Goal: Task Accomplishment & Management: Complete application form

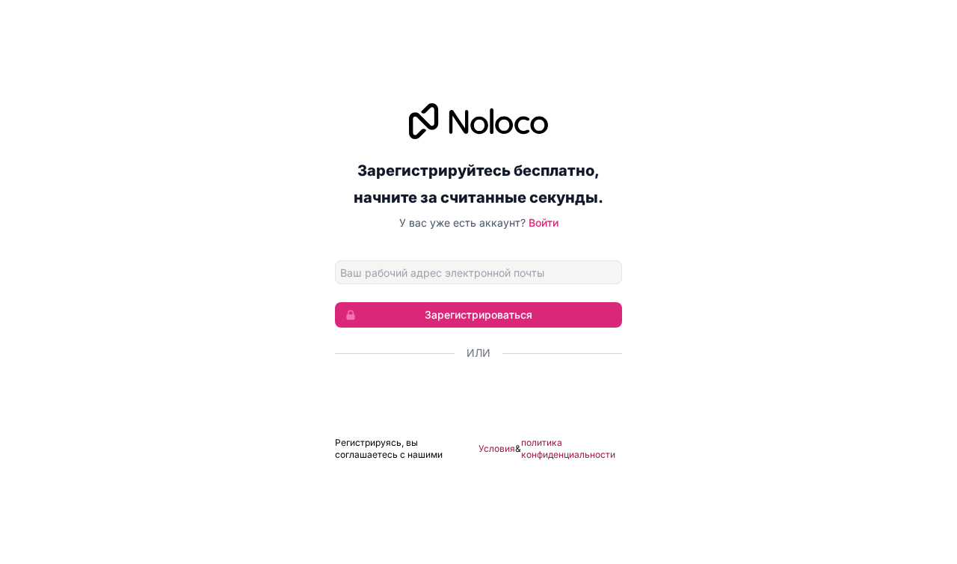
click at [570, 271] on input "Адрес электронной почты" at bounding box center [478, 272] width 287 height 24
type input "[EMAIL_ADDRESS][DOMAIN_NAME]"
click at [577, 320] on button "Зарегистрироваться" at bounding box center [478, 314] width 287 height 25
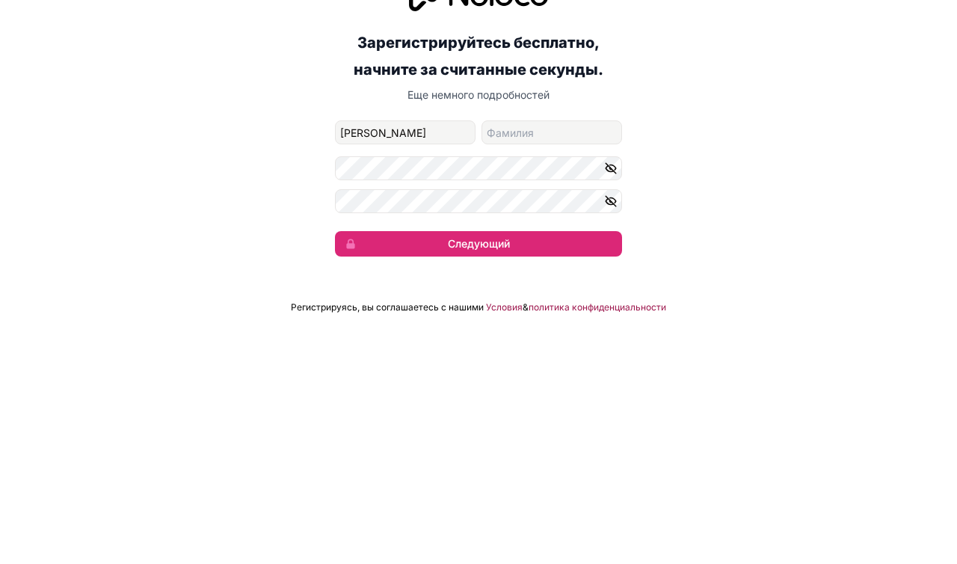
type input "Sam"
click at [599, 283] on input "фамилия" at bounding box center [551, 280] width 141 height 24
type input "Khad"
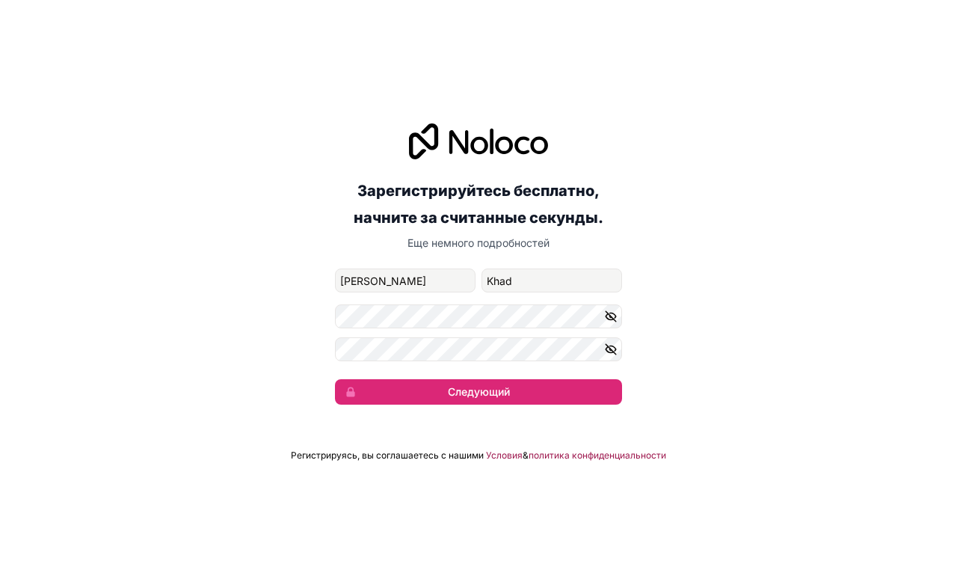
click at [606, 308] on button "button" at bounding box center [613, 316] width 18 height 24
click at [589, 394] on button "Следующий" at bounding box center [478, 391] width 287 height 25
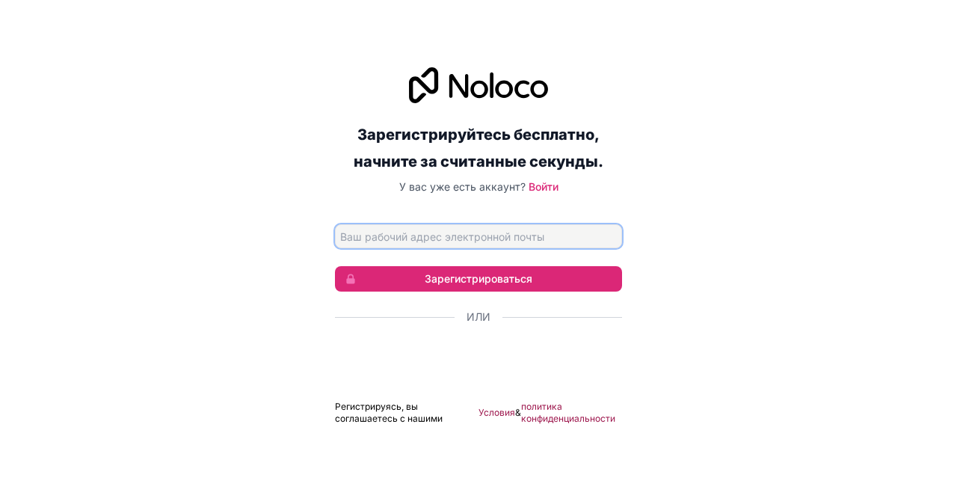
click at [570, 248] on input "Адрес электронной почты" at bounding box center [478, 236] width 287 height 24
type input "[EMAIL_ADDRESS][DOMAIN_NAME]"
click at [596, 292] on button "Зарегистрироваться" at bounding box center [478, 278] width 287 height 25
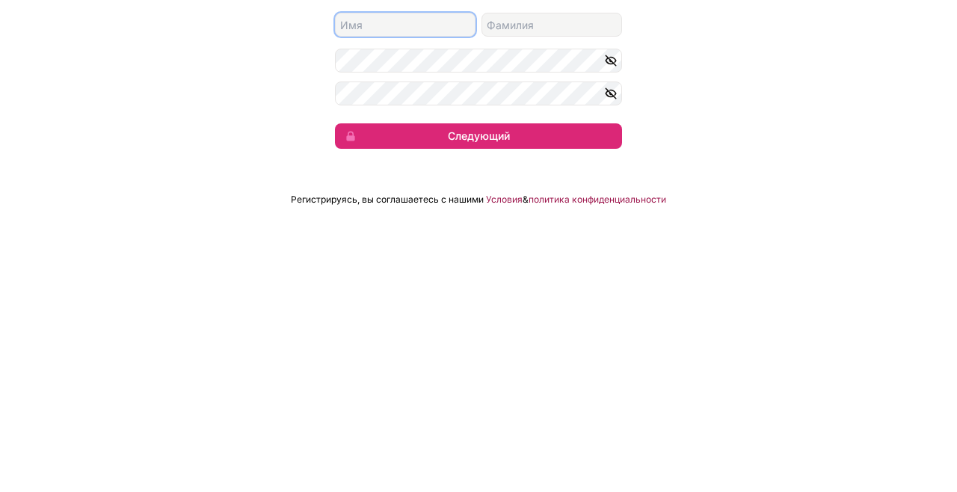
click at [444, 256] on input "собственное имя" at bounding box center [405, 244] width 141 height 24
type input "samail"
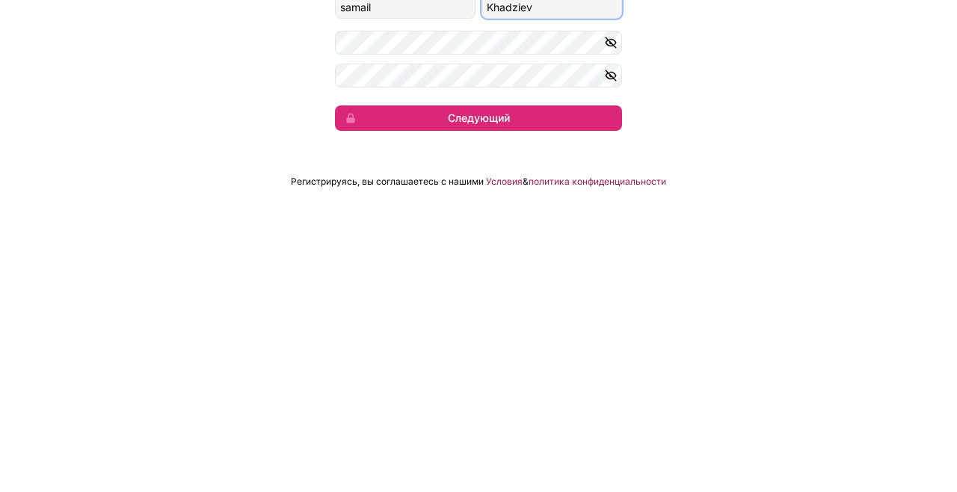
type input "[EMAIL_ADDRESS][DOMAIN_NAME]"
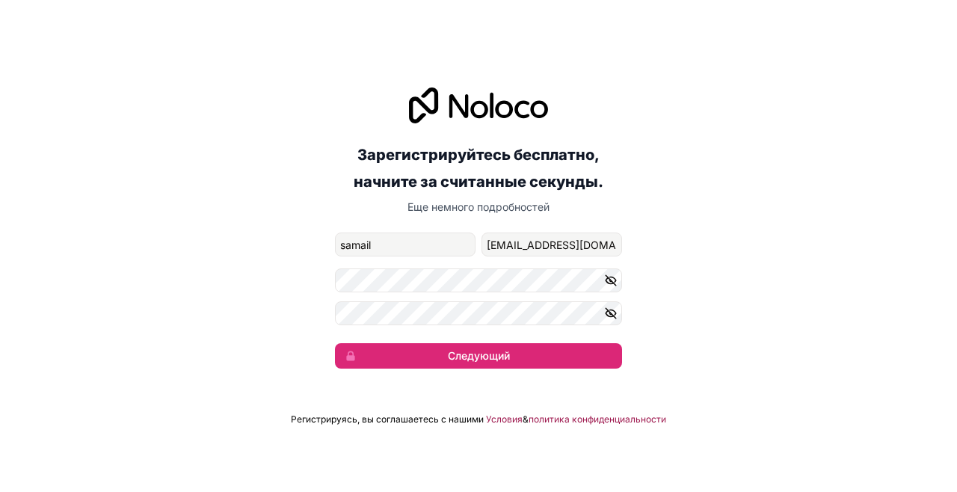
click at [576, 389] on div "Зарегистрируйтесь бесплатно, начните за считанные секунды. Еще немного подробно…" at bounding box center [478, 228] width 957 height 323
click at [597, 369] on button "Следующий" at bounding box center [478, 355] width 287 height 25
